Goal: Task Accomplishment & Management: Manage account settings

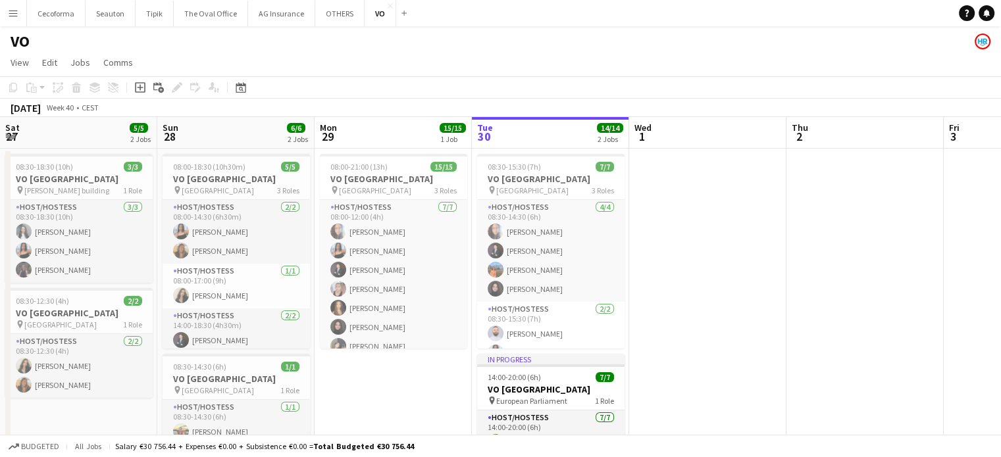
scroll to position [0, 314]
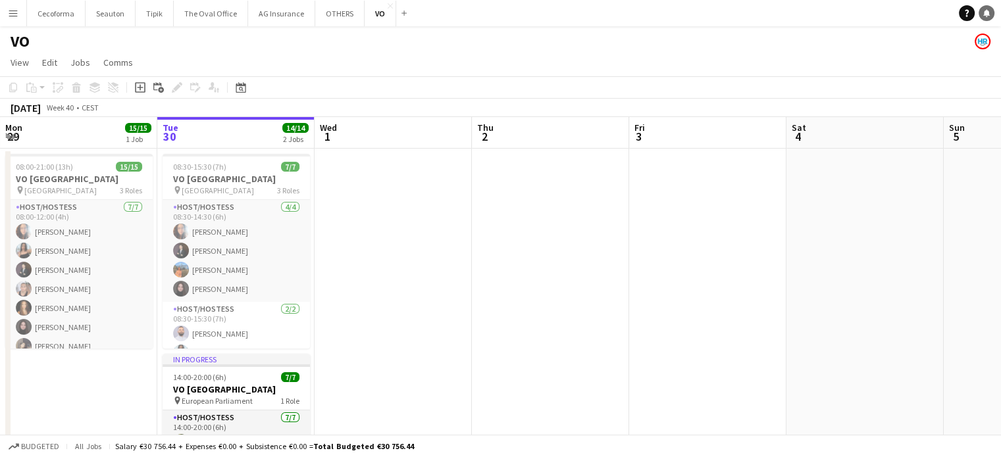
click at [984, 14] on icon at bounding box center [986, 12] width 7 height 7
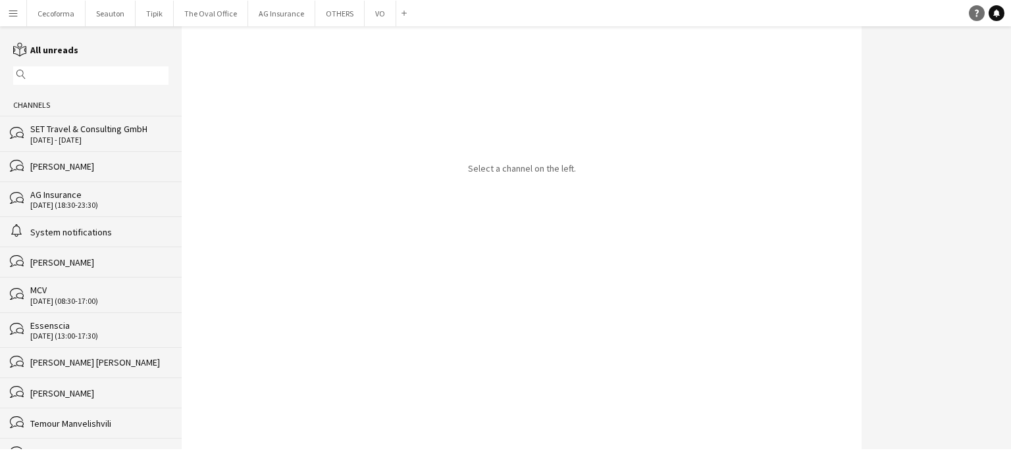
click at [984, 14] on link "Help" at bounding box center [976, 13] width 16 height 16
click at [372, 333] on div "Select a channel on the left." at bounding box center [522, 237] width 680 height 423
click at [993, 11] on icon "Notifications" at bounding box center [996, 13] width 8 height 8
click at [187, 164] on div "Select a channel on the left." at bounding box center [522, 237] width 680 height 423
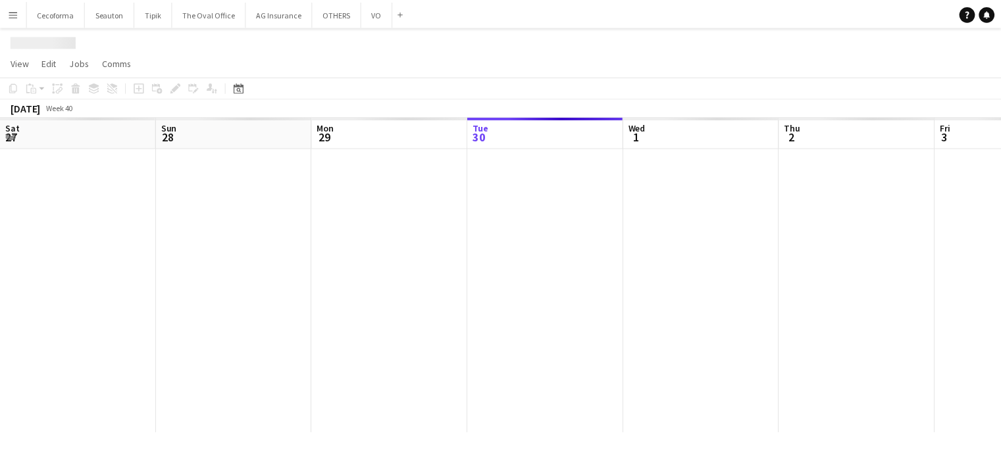
scroll to position [0, 314]
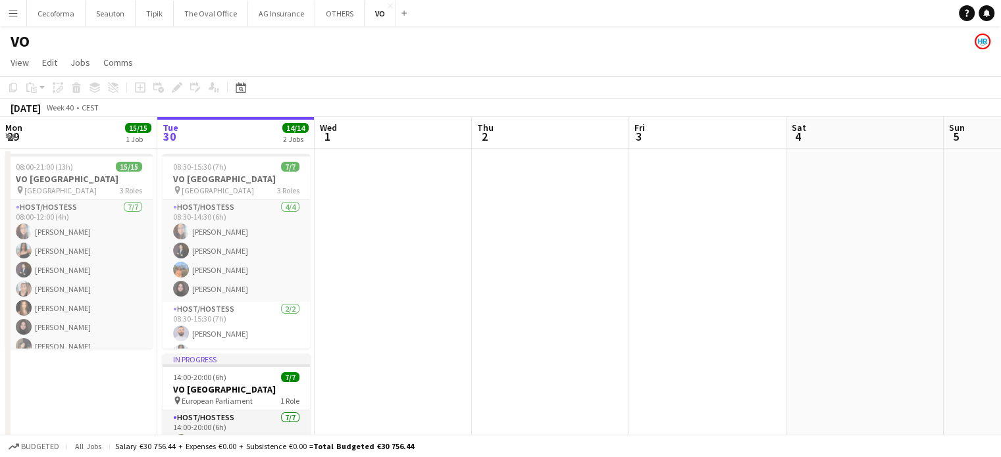
click at [445, 302] on app-date-cell at bounding box center [392, 362] width 157 height 426
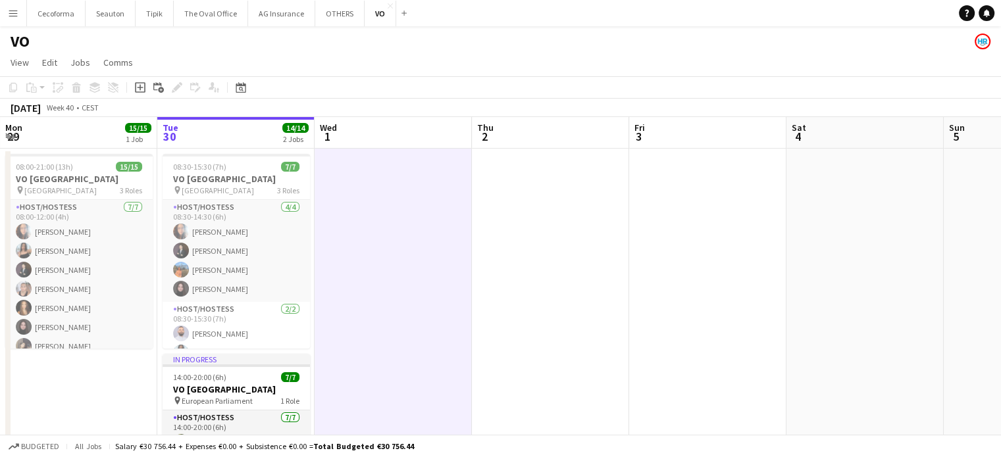
click at [13, 12] on app-icon "Menu" at bounding box center [13, 13] width 11 height 11
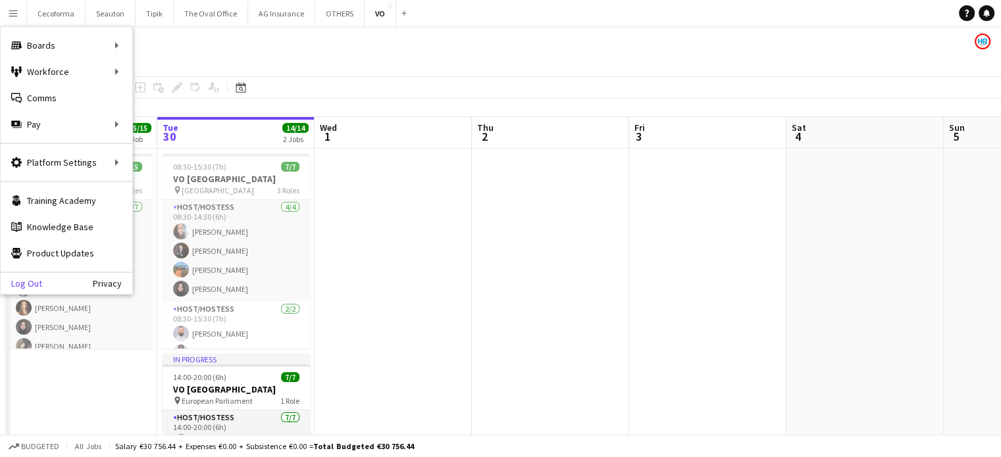
click at [34, 283] on link "Log Out" at bounding box center [21, 283] width 41 height 11
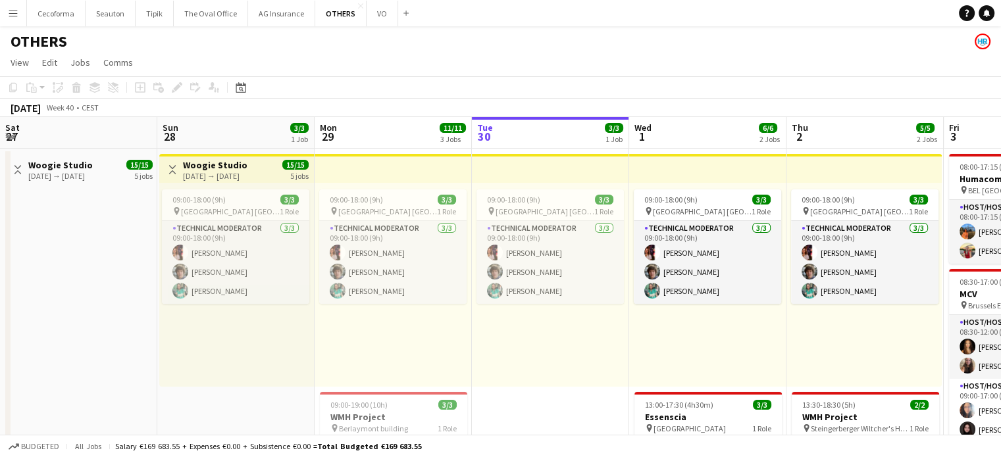
scroll to position [0, 314]
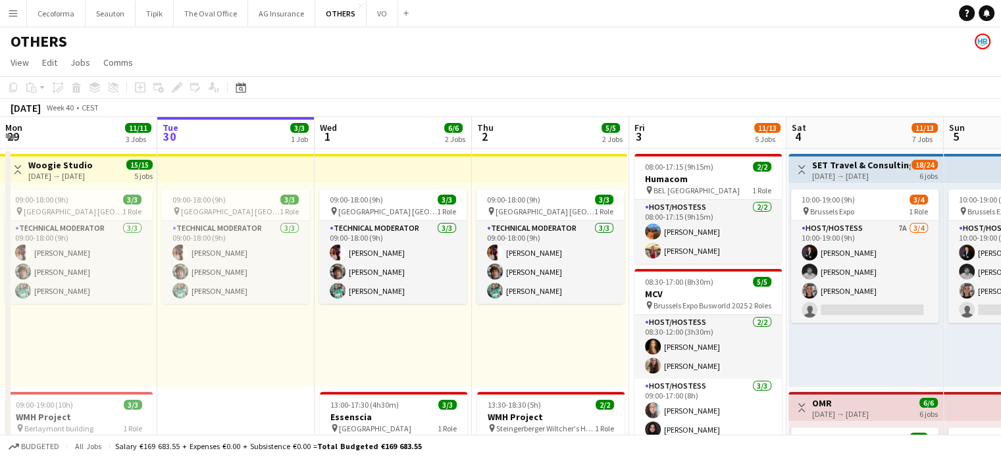
click at [9, 13] on app-icon "Menu" at bounding box center [13, 13] width 11 height 11
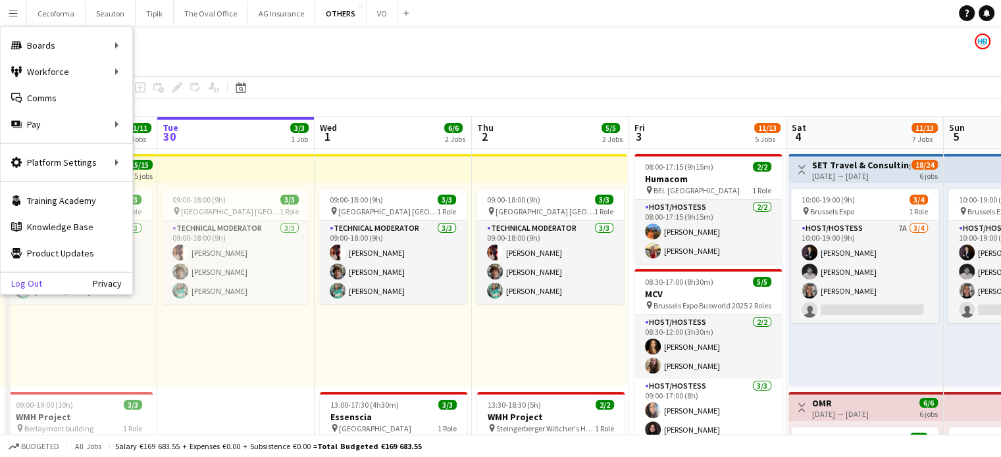
click at [16, 278] on link "Log Out" at bounding box center [21, 283] width 41 height 11
